Goal: Check status: Check status

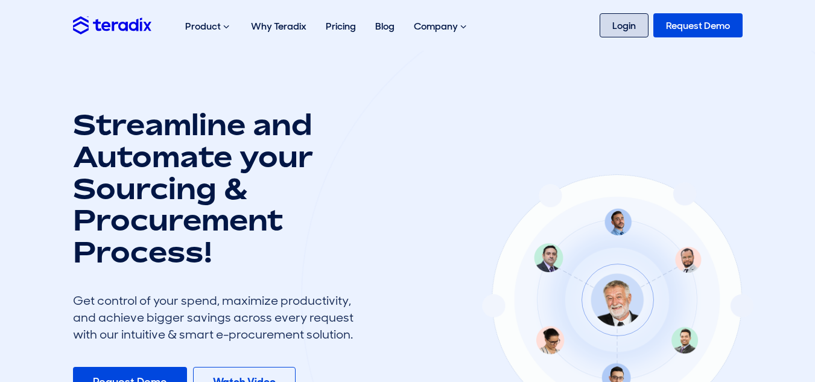
click at [622, 33] on link "Login" at bounding box center [624, 25] width 49 height 24
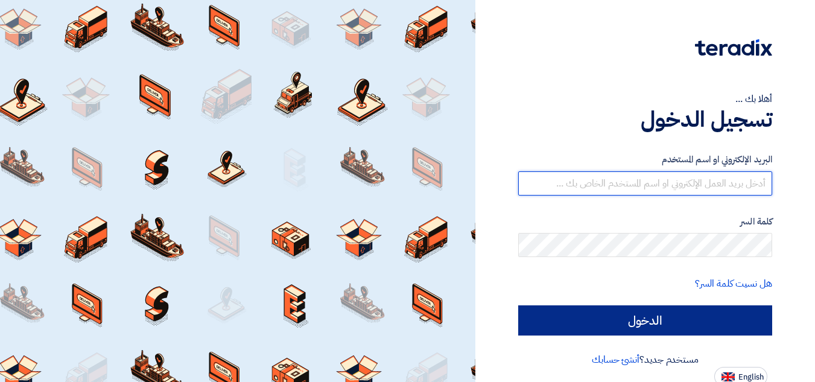
type input "[EMAIL_ADDRESS][DOMAIN_NAME]"
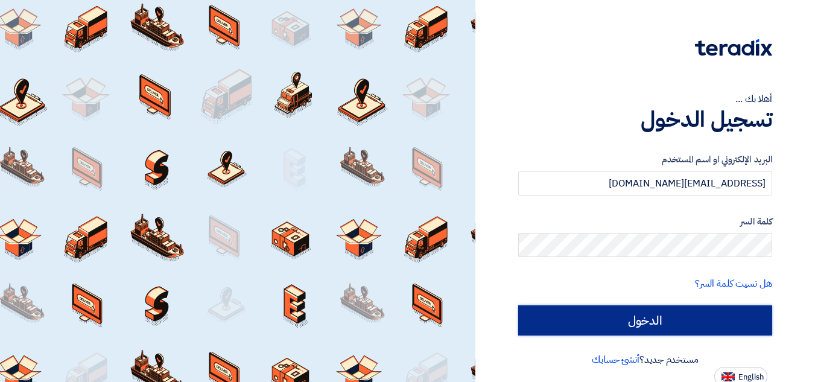
click at [598, 314] on input "الدخول" at bounding box center [645, 320] width 254 height 30
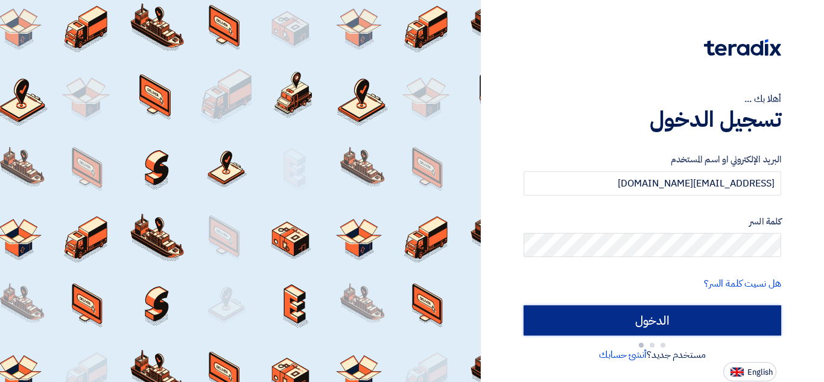
type input "Sign in"
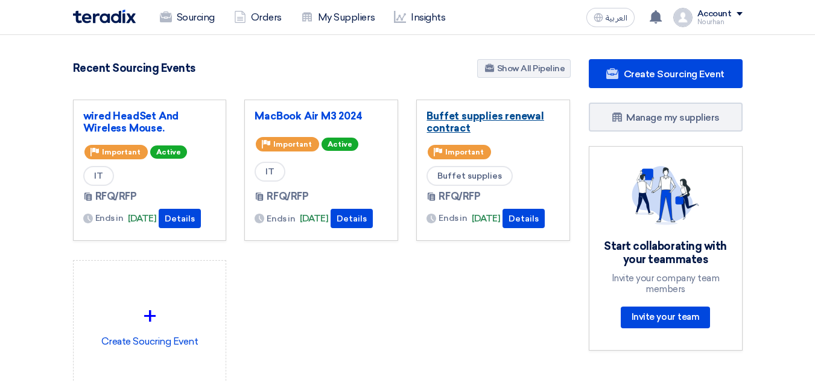
click at [468, 118] on link "Buffet supplies renewal contract" at bounding box center [492, 122] width 133 height 24
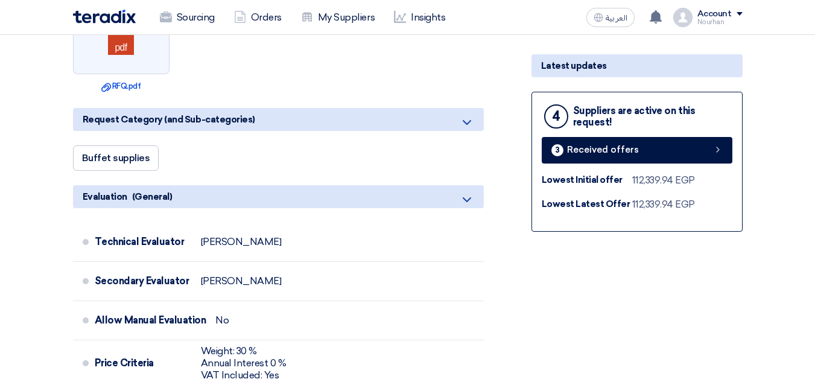
scroll to position [479, 0]
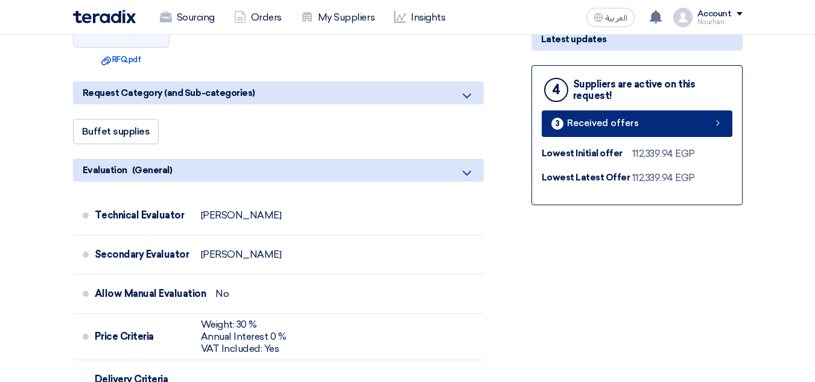
click at [600, 118] on div "3 Received offers" at bounding box center [594, 124] width 87 height 12
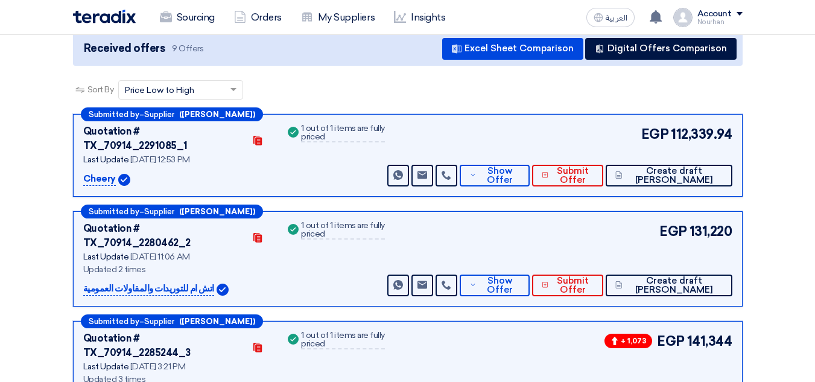
scroll to position [147, 0]
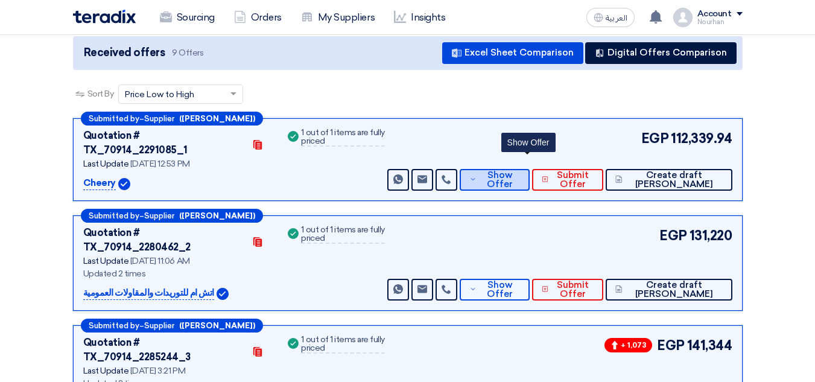
click at [519, 171] on span "Show Offer" at bounding box center [499, 180] width 40 height 18
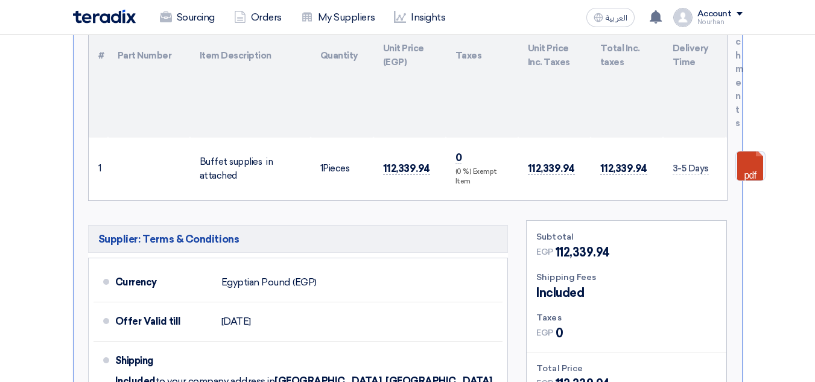
scroll to position [438, 0]
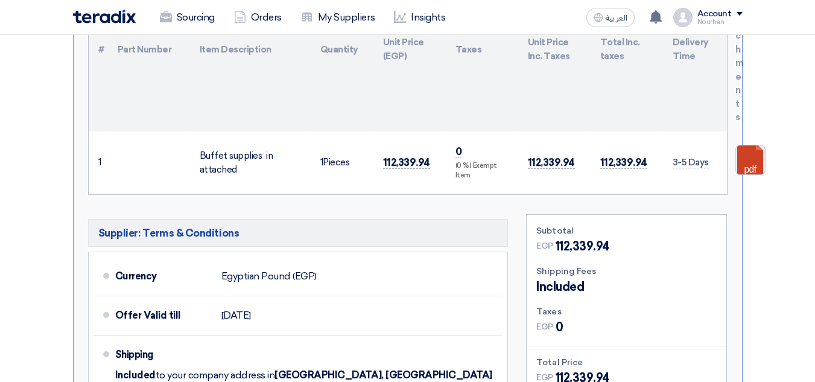
click at [744, 145] on link at bounding box center [784, 181] width 96 height 72
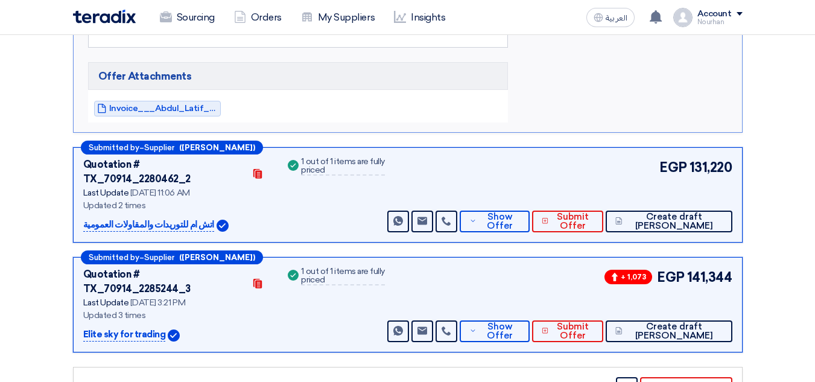
scroll to position [885, 0]
